Goal: Task Accomplishment & Management: Use online tool/utility

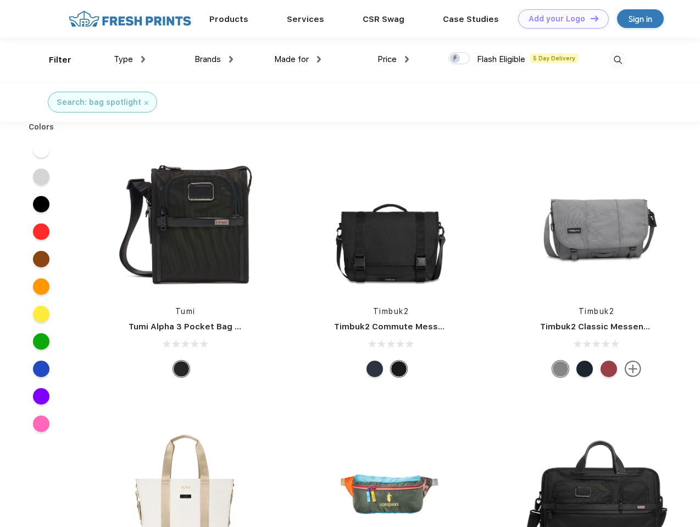
click at [559, 19] on link "Add your Logo Design Tool" at bounding box center [563, 18] width 91 height 19
click at [0, 0] on div "Design Tool" at bounding box center [0, 0] width 0 height 0
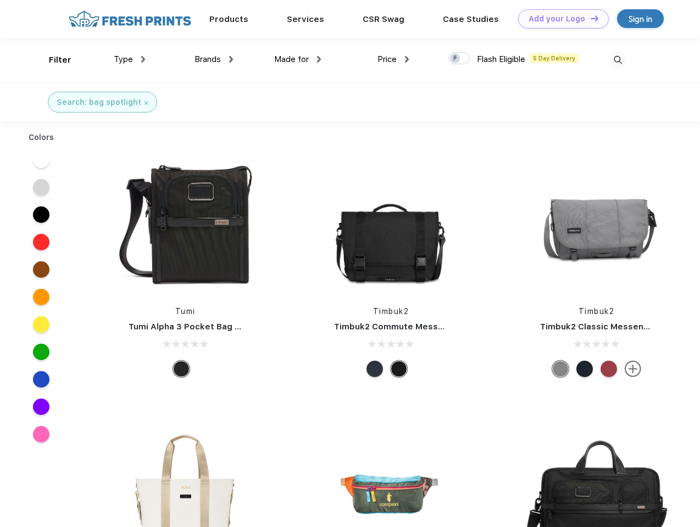
click at [589, 18] on link "Add your Logo Design Tool" at bounding box center [563, 18] width 91 height 19
click at [53, 60] on div "Filter" at bounding box center [60, 60] width 23 height 13
click at [130, 59] on span "Type" at bounding box center [123, 59] width 19 height 10
click at [214, 59] on span "Brands" at bounding box center [207, 59] width 26 height 10
click at [298, 59] on span "Made for" at bounding box center [291, 59] width 35 height 10
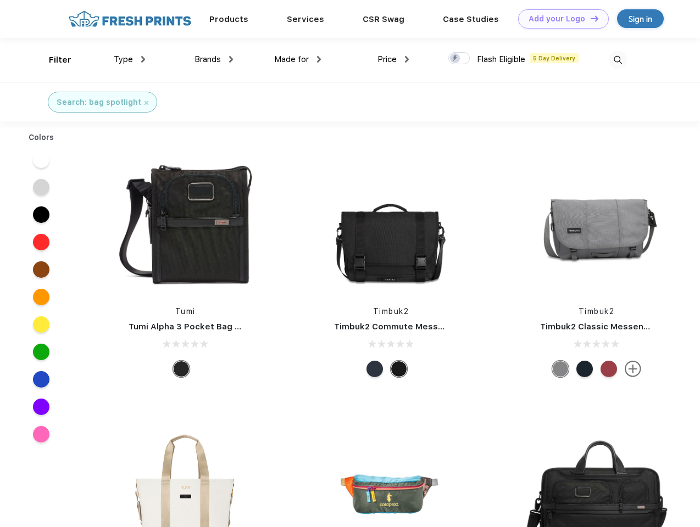
click at [393, 59] on span "Price" at bounding box center [386, 59] width 19 height 10
click at [459, 59] on div at bounding box center [458, 58] width 21 height 12
click at [455, 59] on input "checkbox" at bounding box center [451, 55] width 7 height 7
click at [617, 60] on img at bounding box center [617, 60] width 18 height 18
